Goal: Task Accomplishment & Management: Manage account settings

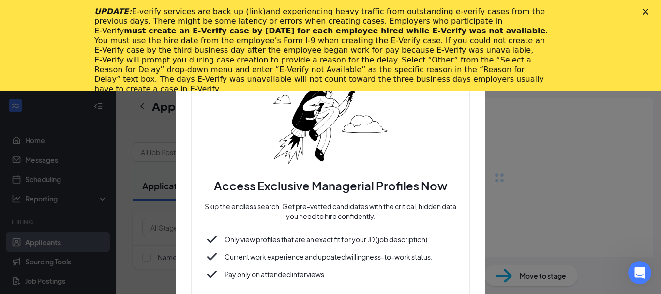
click at [647, 10] on polygon "Close" at bounding box center [646, 12] width 6 height 6
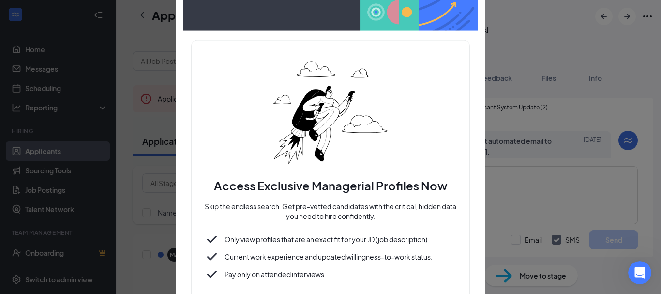
click at [499, 275] on div at bounding box center [330, 147] width 661 height 294
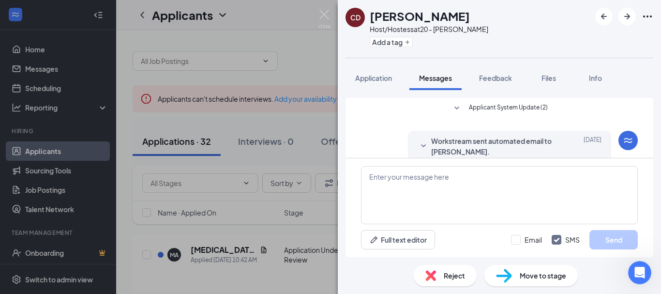
click at [439, 273] on div "Reject" at bounding box center [445, 275] width 63 height 21
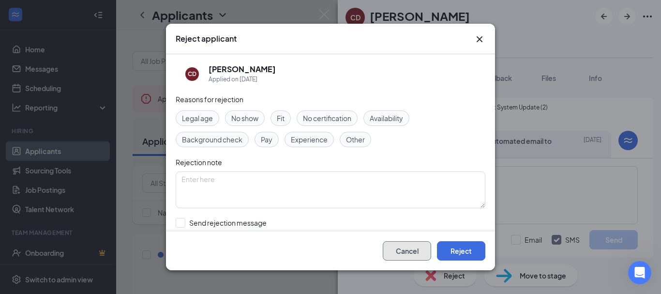
click at [401, 251] on button "Cancel" at bounding box center [407, 250] width 48 height 19
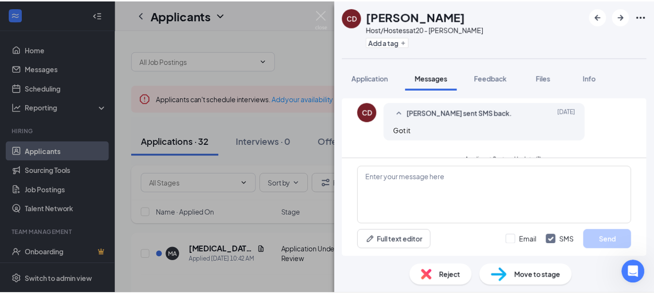
scroll to position [94, 0]
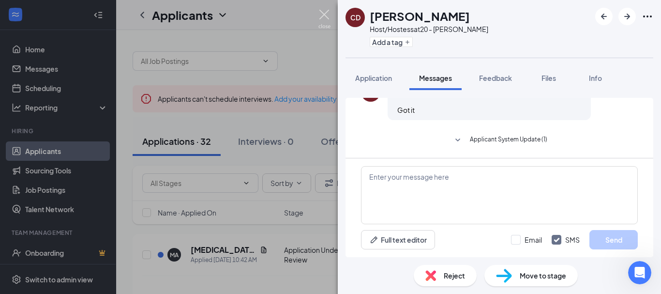
click at [321, 9] on div "CD [PERSON_NAME] Host/Hostess at 20 - [PERSON_NAME] Add a tag Application Messa…" at bounding box center [330, 147] width 661 height 294
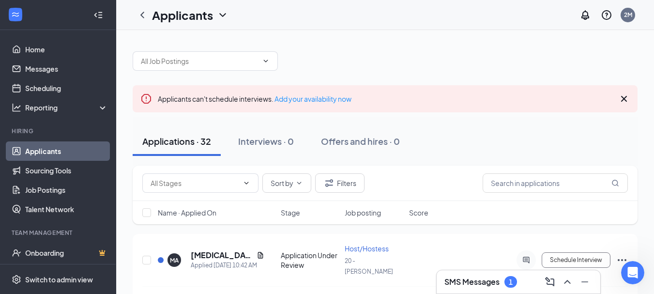
click at [30, 34] on ul "Home Messages Scheduling Reporting Hiring Applicants Sourcing Tools Job Posting…" at bounding box center [58, 199] width 116 height 338
click at [35, 48] on link "Home" at bounding box center [66, 49] width 83 height 19
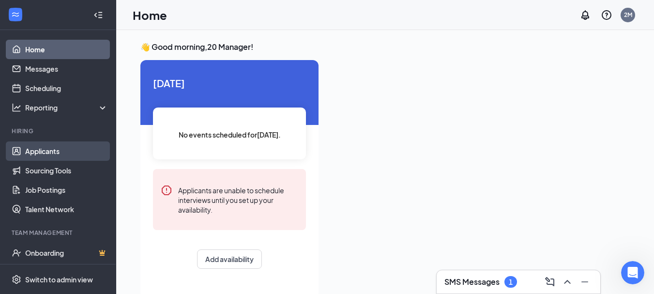
click at [45, 150] on link "Applicants" at bounding box center [66, 150] width 83 height 19
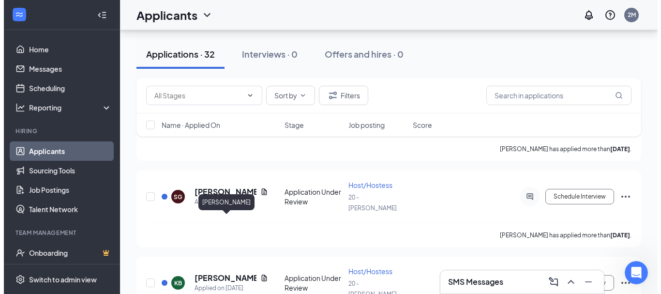
scroll to position [1598, 0]
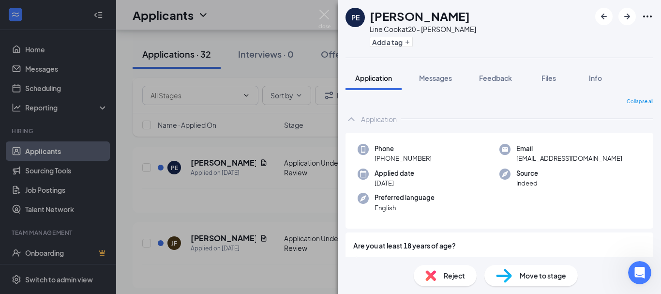
click at [538, 280] on span "Move to stage" at bounding box center [543, 275] width 46 height 11
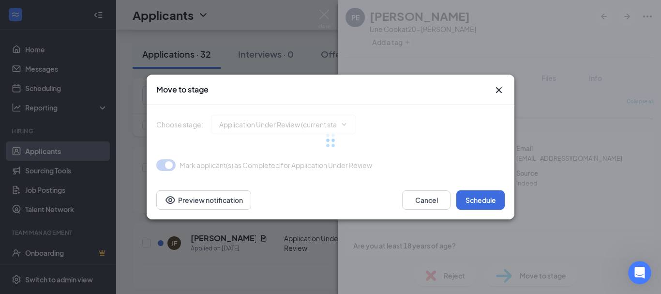
type input "Onsite Interview (next stage)"
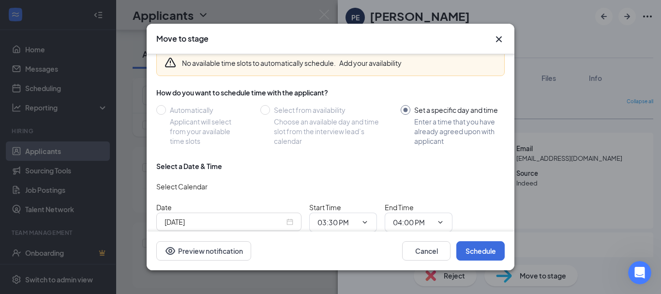
scroll to position [91, 0]
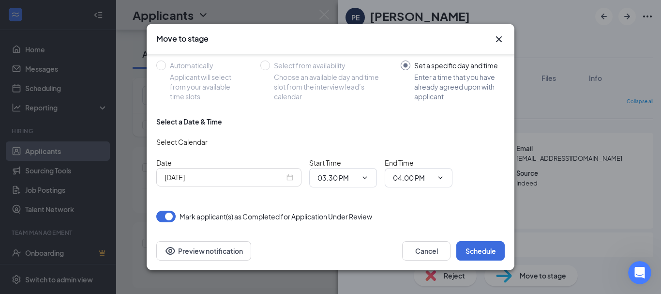
click at [503, 38] on icon "Cross" at bounding box center [499, 39] width 12 height 12
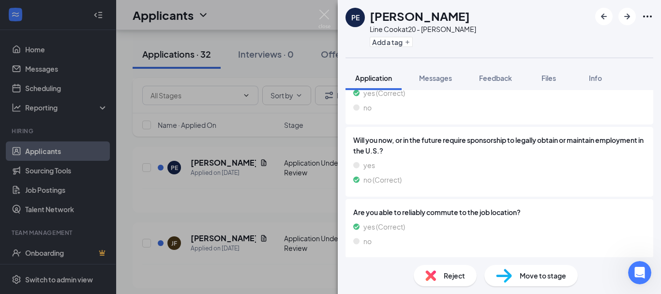
scroll to position [145, 0]
